Goal: Transaction & Acquisition: Purchase product/service

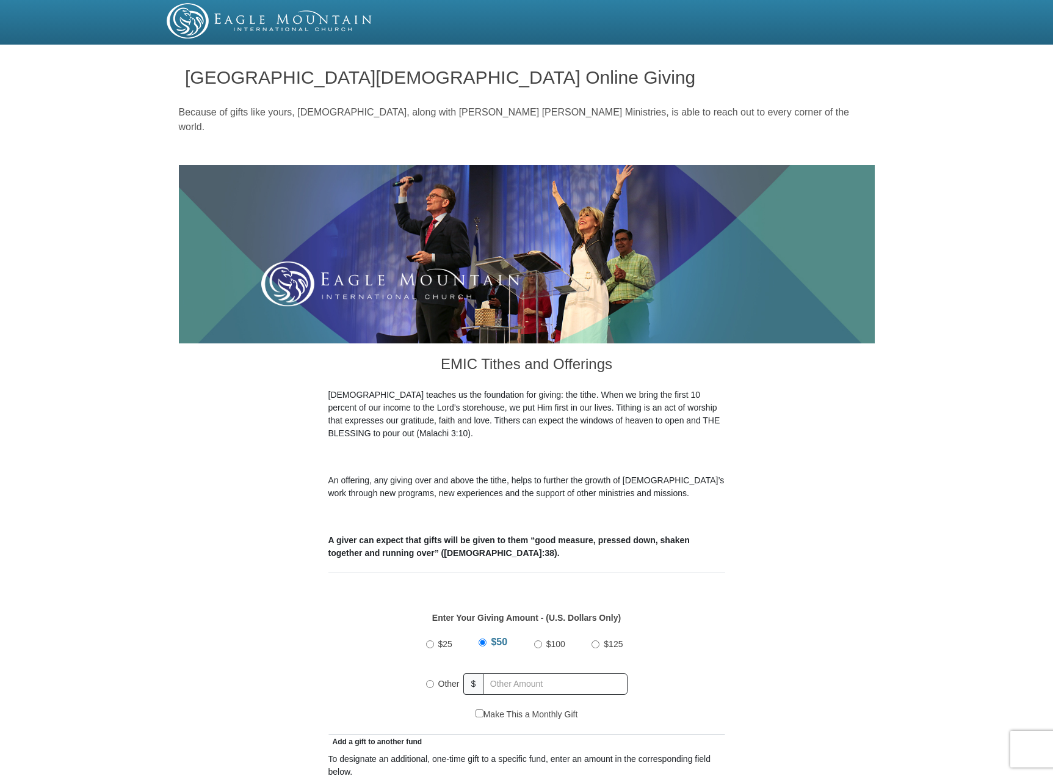
click at [426, 680] on input "Other" at bounding box center [430, 684] width 8 height 8
radio input "true"
type input "30.00"
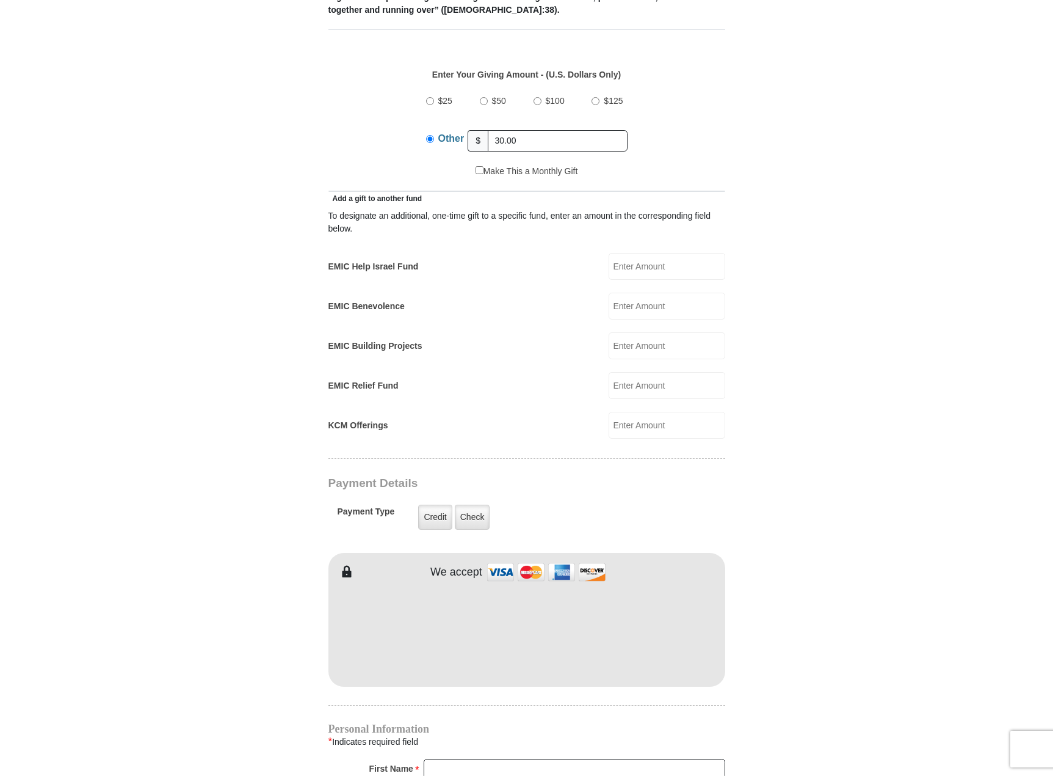
scroll to position [550, 0]
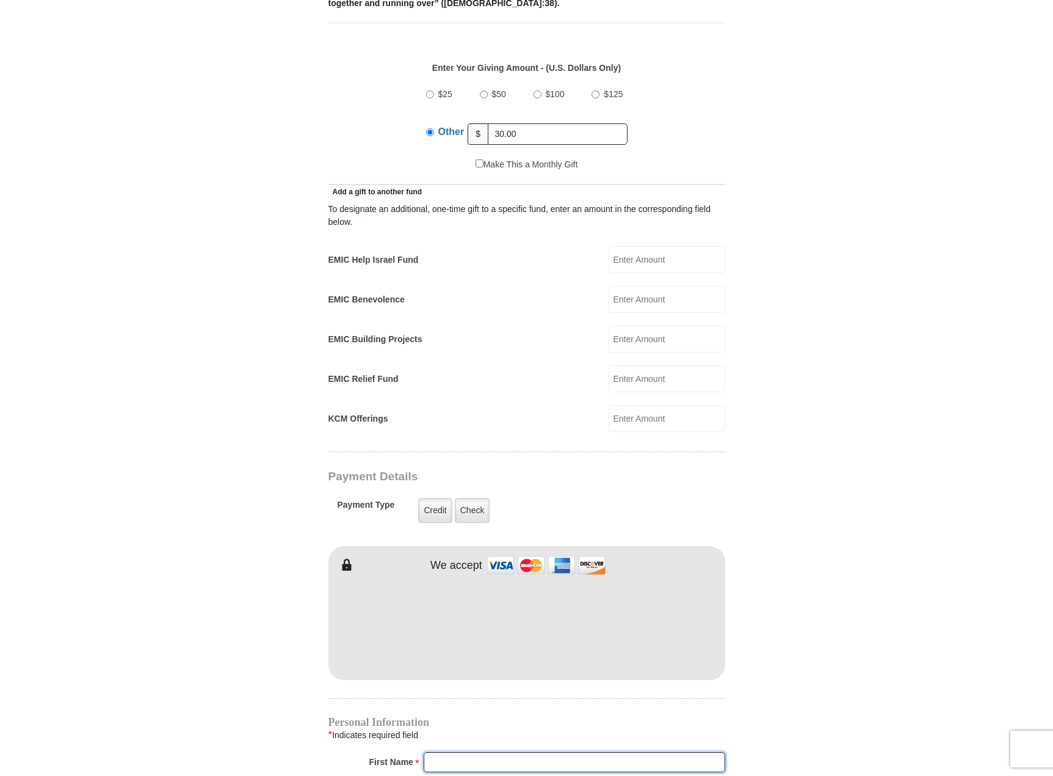
type input "[PERSON_NAME]"
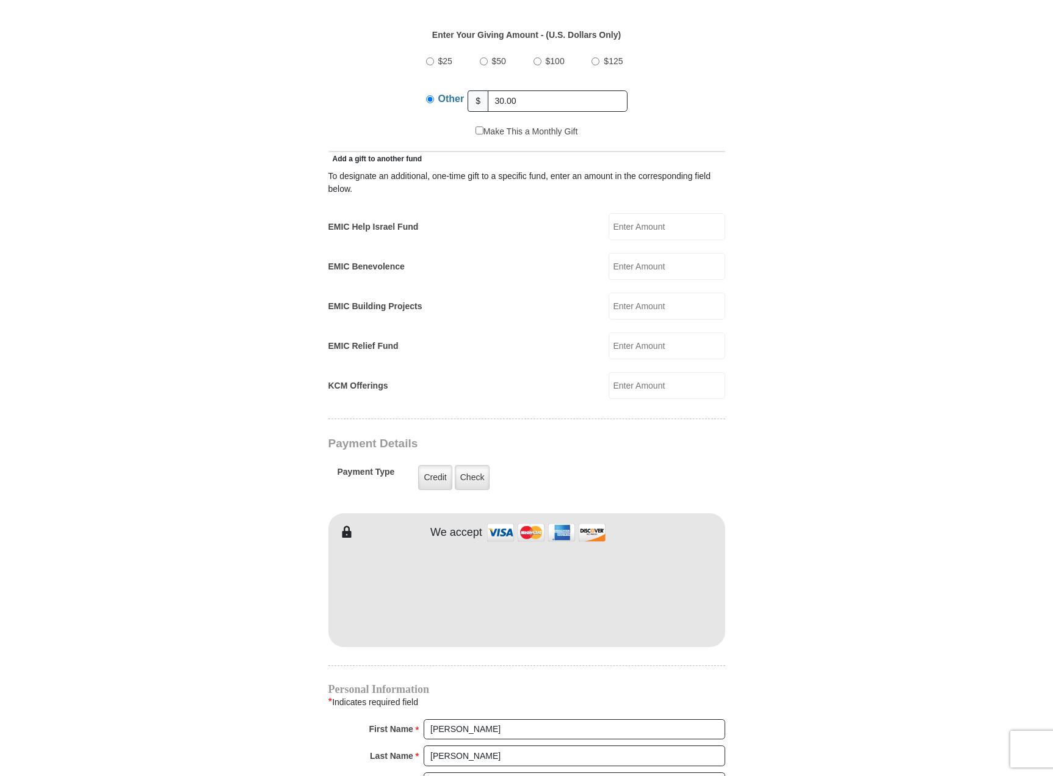
scroll to position [1038, 0]
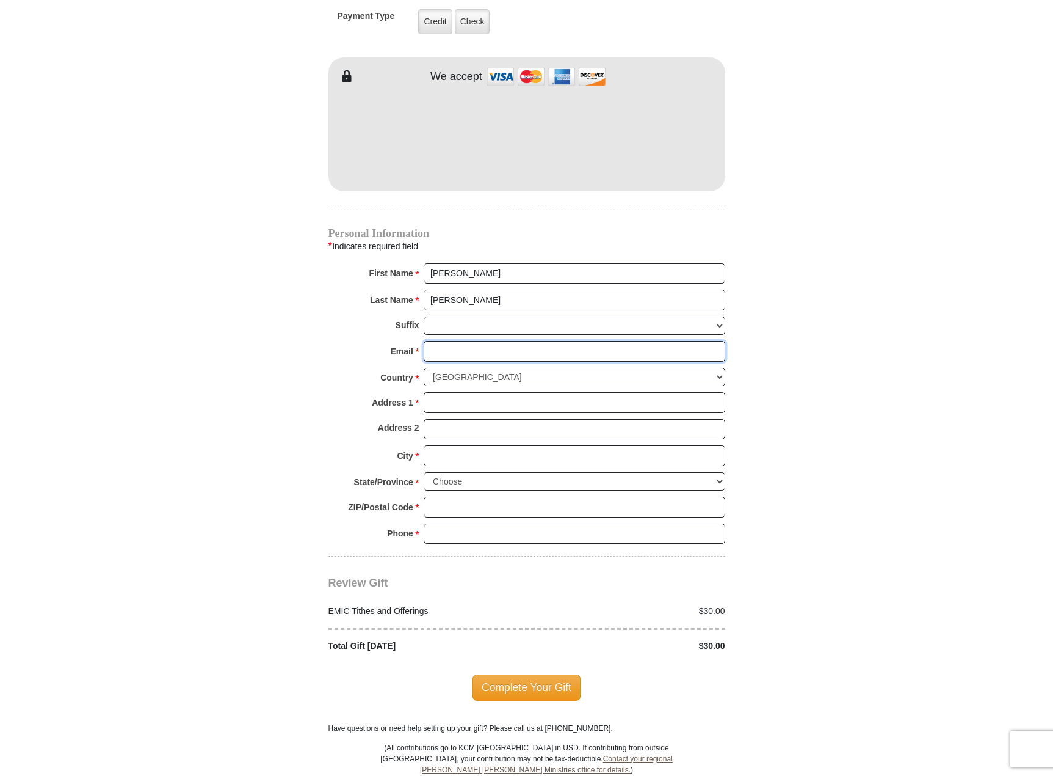
click at [479, 341] on input "Email *" at bounding box center [575, 351] width 302 height 21
type input "[EMAIL_ADDRESS][DOMAIN_NAME]"
type input "[STREET_ADDRESS][PERSON_NAME]"
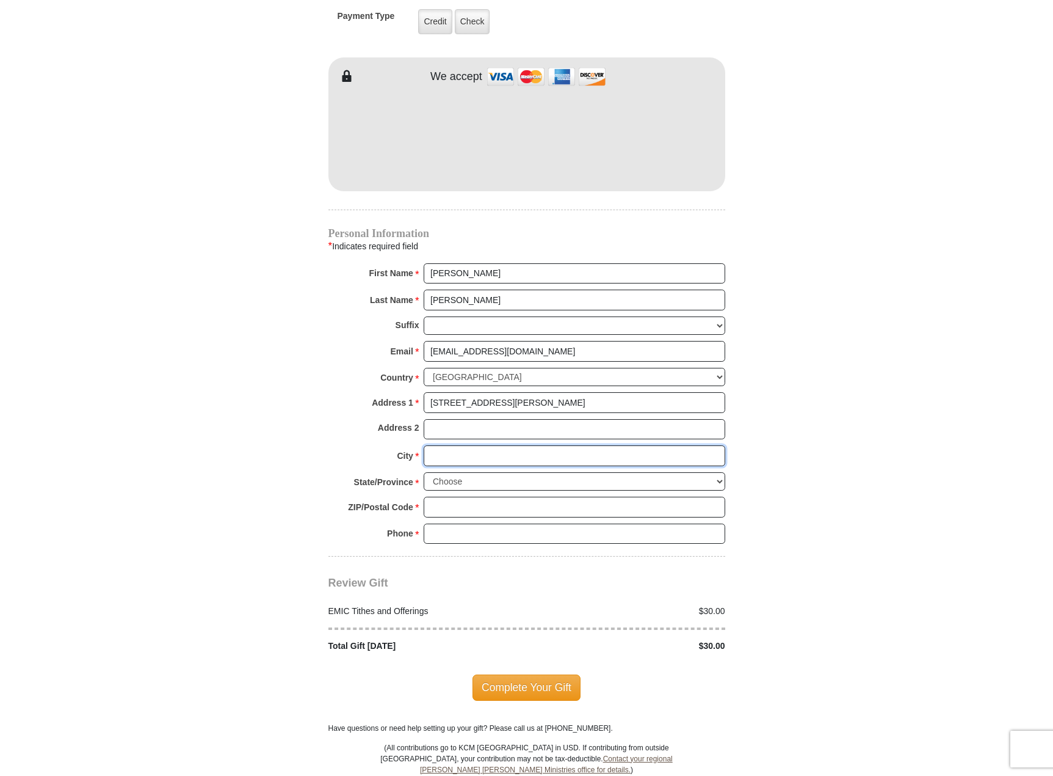
type input "BEAVERTON"
select select "OR"
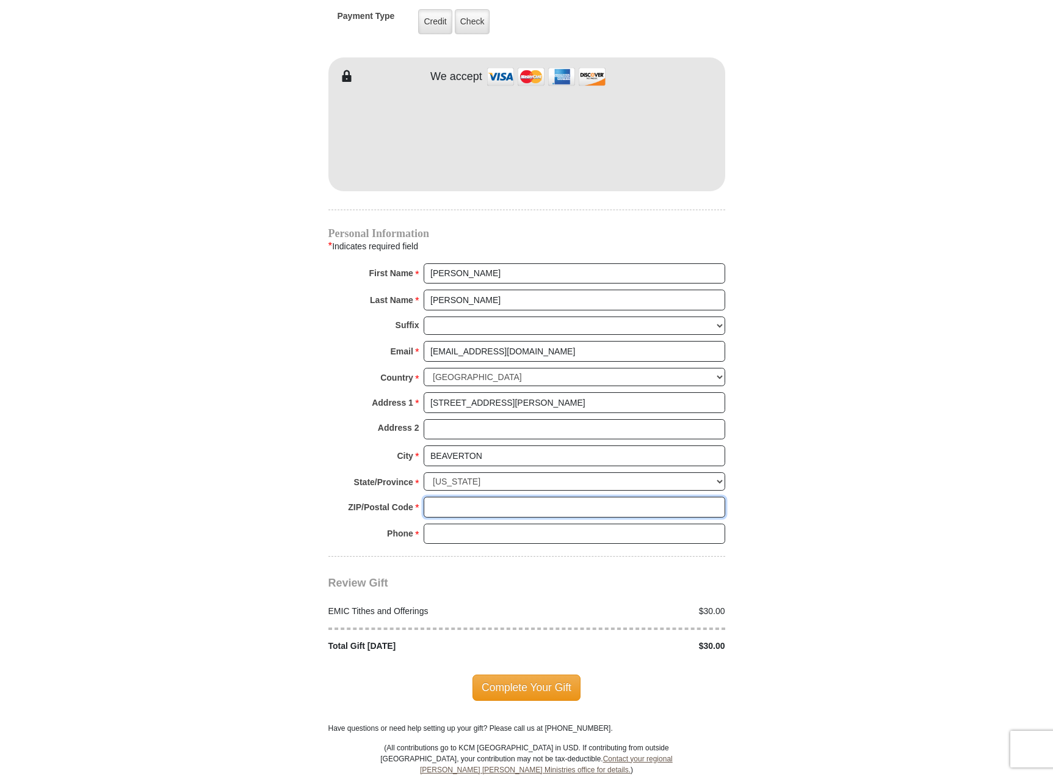
type input "97007"
type input "5032674243"
click at [545, 674] on span "Complete Your Gift" at bounding box center [527, 687] width 108 height 26
